Goal: Navigation & Orientation: Find specific page/section

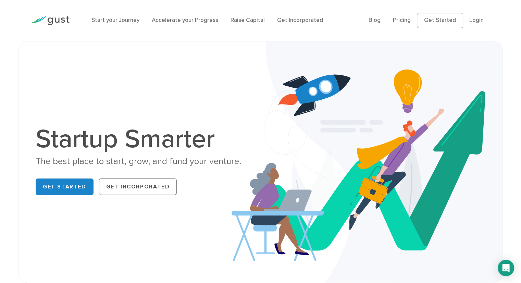
click at [372, 25] on ul "Blog FAQ Pricing Get Started Login Login" at bounding box center [428, 20] width 121 height 15
click at [375, 20] on link "Blog" at bounding box center [374, 20] width 12 height 7
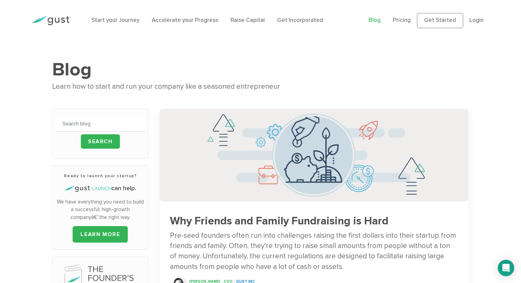
click at [469, 14] on ul "Blog FAQ Pricing Get Started Login Login" at bounding box center [428, 20] width 121 height 15
click at [471, 19] on link "Login" at bounding box center [476, 20] width 14 height 7
